Goal: Information Seeking & Learning: Learn about a topic

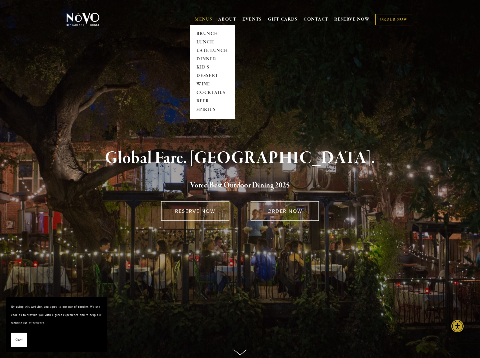
click at [202, 17] on link "MENUS" at bounding box center [204, 20] width 18 height 6
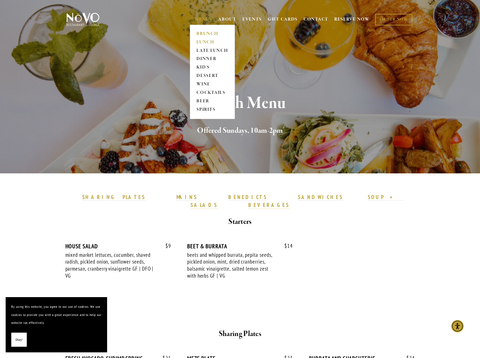
click at [205, 41] on link "LUNCH" at bounding box center [212, 42] width 35 height 8
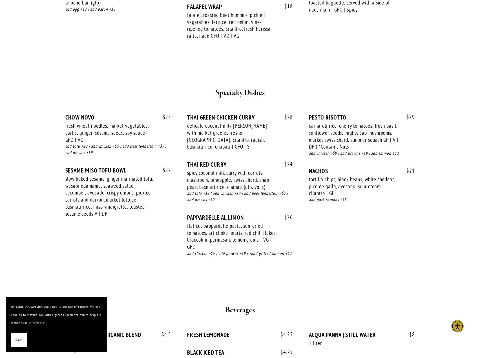
scroll to position [930, 0]
